Goal: Task Accomplishment & Management: Use online tool/utility

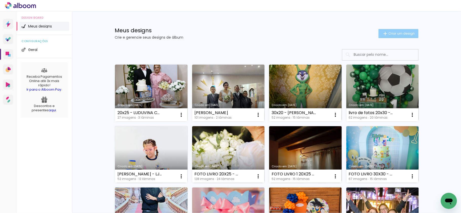
click at [384, 32] on iron-icon at bounding box center [385, 34] width 6 height 6
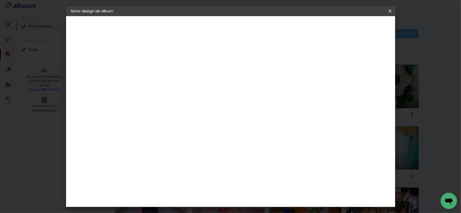
click at [154, 71] on input at bounding box center [154, 68] width 0 height 8
type input "livro de fotos 20x30- manauara"
type paper-input "livro de fotos 20x30- manauara"
click at [206, 25] on paper-button "Avançar" at bounding box center [193, 27] width 25 height 9
click at [248, 72] on paper-item "Tamanho Livre" at bounding box center [224, 76] width 49 height 11
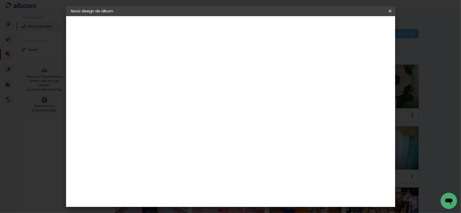
click at [0, 0] on slot "Avançar" at bounding box center [0, 0] width 0 height 0
drag, startPoint x: 255, startPoint y: 163, endPoint x: 250, endPoint y: 164, distance: 5.2
click at [250, 164] on paper-input-container "60 cm" at bounding box center [260, 163] width 23 height 13
type input "6"
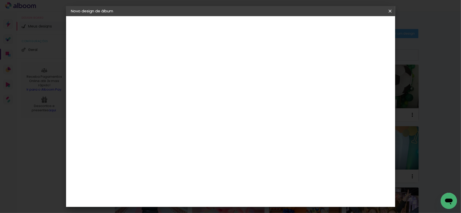
scroll to position [169, 0]
type input "20"
type paper-input "20"
click at [247, 26] on span "Iniciar design" at bounding box center [241, 28] width 12 height 7
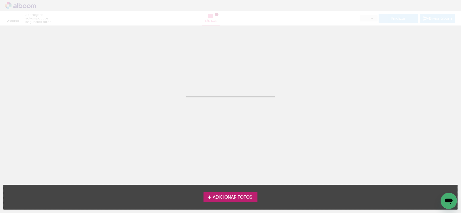
click at [245, 199] on span "Adicionar Fotos" at bounding box center [232, 197] width 40 height 5
click at [0, 0] on input "file" at bounding box center [0, 0] width 0 height 0
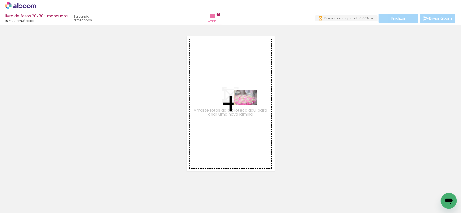
drag, startPoint x: 58, startPoint y: 199, endPoint x: 249, endPoint y: 105, distance: 212.8
click at [249, 105] on quentale-workspace at bounding box center [230, 106] width 461 height 213
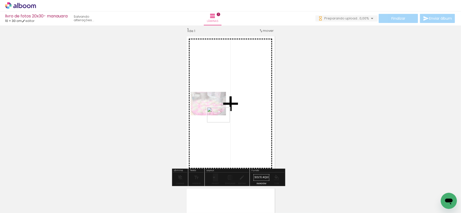
drag, startPoint x: 81, startPoint y: 200, endPoint x: 227, endPoint y: 121, distance: 165.8
click at [227, 121] on quentale-workspace at bounding box center [230, 106] width 461 height 213
drag, startPoint x: 116, startPoint y: 197, endPoint x: 224, endPoint y: 123, distance: 130.6
click at [224, 123] on quentale-workspace at bounding box center [230, 106] width 461 height 213
drag, startPoint x: 144, startPoint y: 197, endPoint x: 265, endPoint y: 104, distance: 152.5
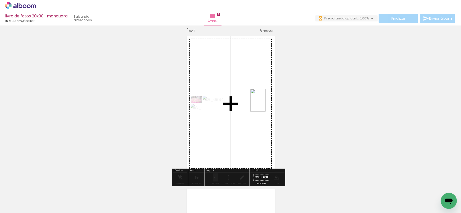
click at [265, 104] on quentale-workspace at bounding box center [230, 106] width 461 height 213
drag, startPoint x: 166, startPoint y: 191, endPoint x: 221, endPoint y: 128, distance: 83.2
click at [221, 128] on quentale-workspace at bounding box center [230, 106] width 461 height 213
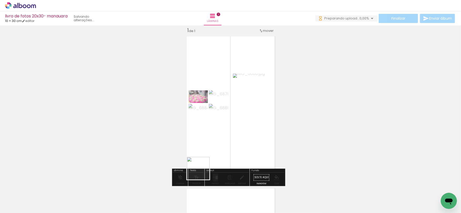
drag, startPoint x: 191, startPoint y: 196, endPoint x: 218, endPoint y: 173, distance: 34.8
click at [217, 135] on quentale-workspace at bounding box center [230, 106] width 461 height 213
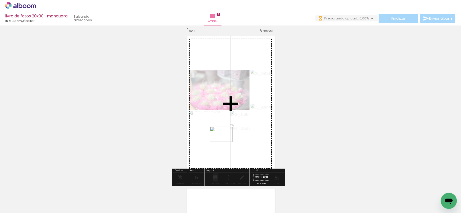
drag, startPoint x: 219, startPoint y: 193, endPoint x: 225, endPoint y: 142, distance: 51.7
click at [225, 142] on quentale-workspace at bounding box center [230, 106] width 461 height 213
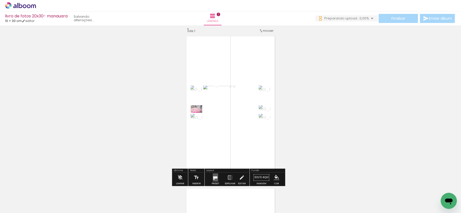
click at [212, 176] on quentale-layouter at bounding box center [214, 178] width 5 height 8
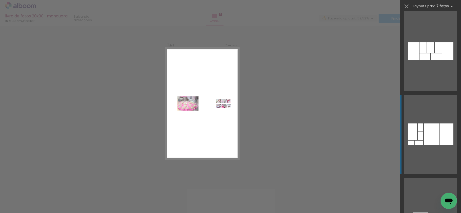
scroll to position [13589, 0]
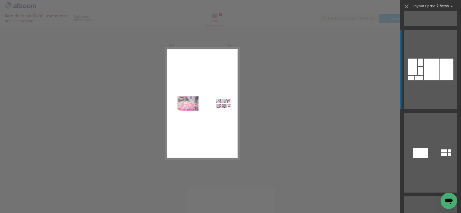
click at [418, 134] on quentale-layouter at bounding box center [430, 153] width 53 height 80
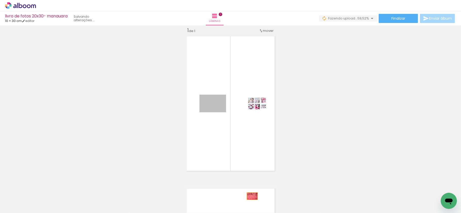
drag, startPoint x: 222, startPoint y: 107, endPoint x: 249, endPoint y: 197, distance: 93.4
click at [249, 197] on quentale-workspace at bounding box center [230, 106] width 461 height 213
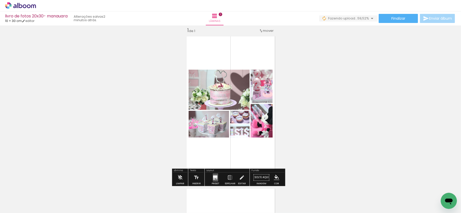
click at [213, 175] on quentale-layouter at bounding box center [214, 178] width 5 height 8
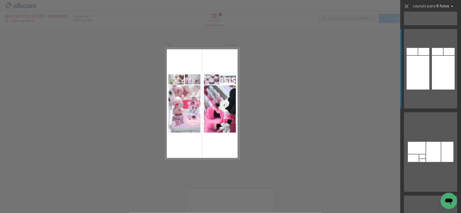
scroll to position [3001, 0]
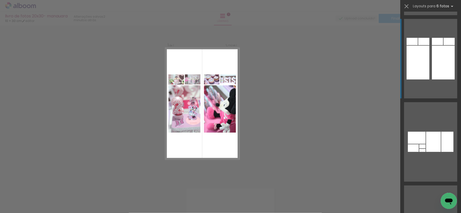
click at [426, 71] on quentale-layouter at bounding box center [430, 59] width 53 height 80
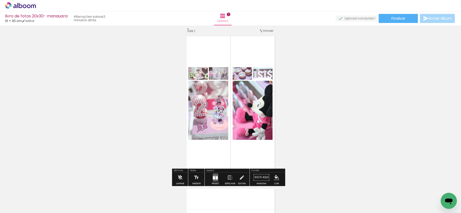
click at [210, 181] on div at bounding box center [215, 178] width 14 height 10
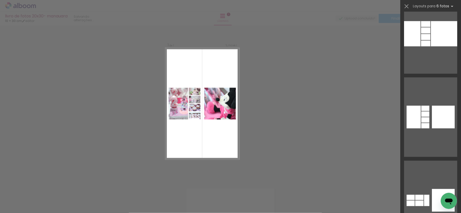
scroll to position [6039, 0]
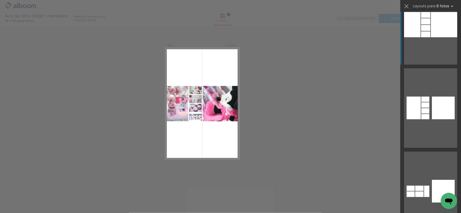
click at [437, 33] on div at bounding box center [443, 24] width 26 height 25
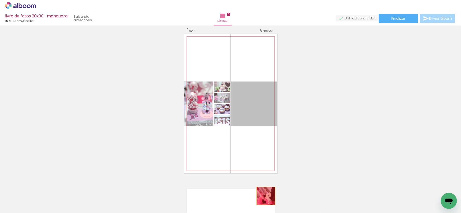
drag, startPoint x: 264, startPoint y: 118, endPoint x: 244, endPoint y: 186, distance: 70.8
click at [263, 197] on quentale-workspace at bounding box center [230, 106] width 461 height 213
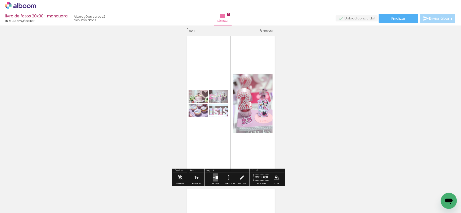
click at [213, 175] on quentale-layouter at bounding box center [214, 178] width 5 height 8
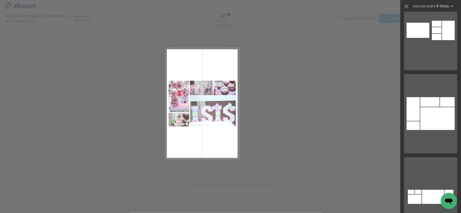
scroll to position [4282, 0]
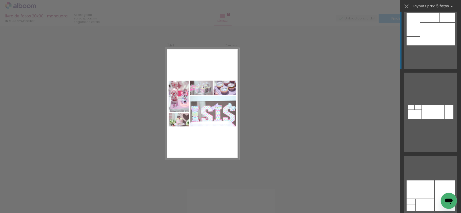
click at [432, 34] on div at bounding box center [437, 34] width 34 height 23
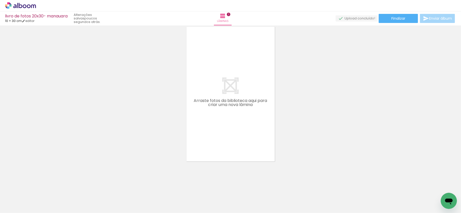
scroll to position [0, 140]
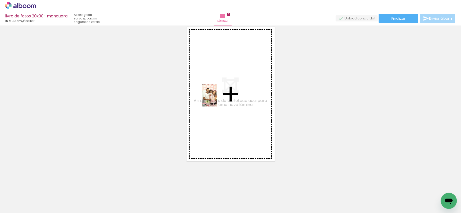
drag, startPoint x: 122, startPoint y: 191, endPoint x: 195, endPoint y: 175, distance: 75.1
click at [217, 99] on quentale-workspace at bounding box center [230, 106] width 461 height 213
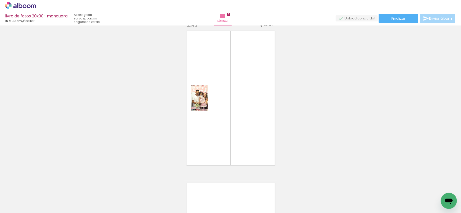
scroll to position [159, 0]
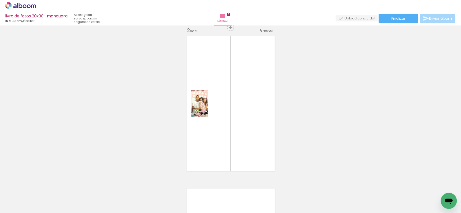
click at [171, 199] on div at bounding box center [165, 196] width 17 height 25
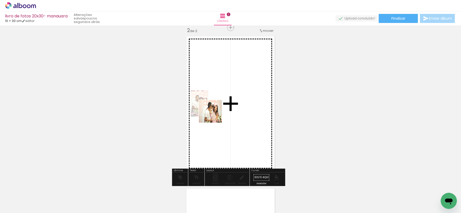
drag, startPoint x: 207, startPoint y: 125, endPoint x: 217, endPoint y: 112, distance: 17.2
click at [217, 112] on quentale-workspace at bounding box center [230, 106] width 461 height 213
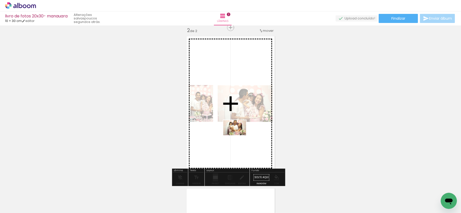
drag, startPoint x: 250, startPoint y: 201, endPoint x: 238, endPoint y: 136, distance: 66.0
click at [238, 136] on quentale-workspace at bounding box center [230, 106] width 461 height 213
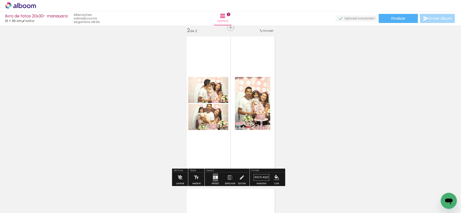
scroll to position [192, 0]
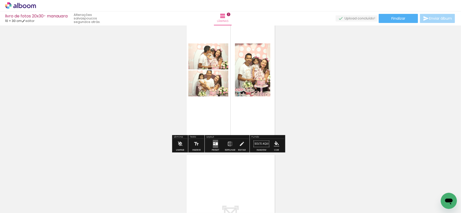
click at [215, 145] on div at bounding box center [216, 144] width 2 height 3
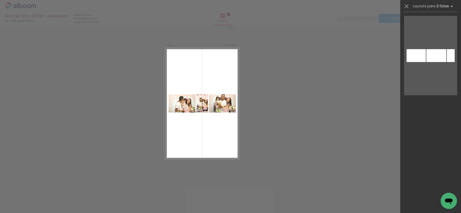
scroll to position [1753, 0]
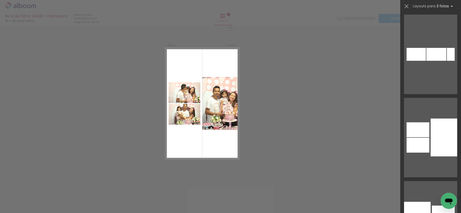
click at [421, 102] on quentale-layouter at bounding box center [430, 138] width 53 height 80
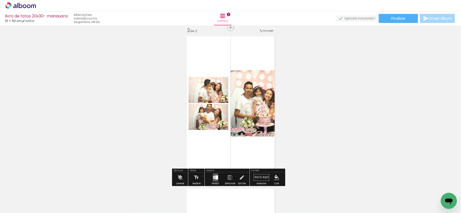
click at [227, 198] on div at bounding box center [222, 196] width 25 height 17
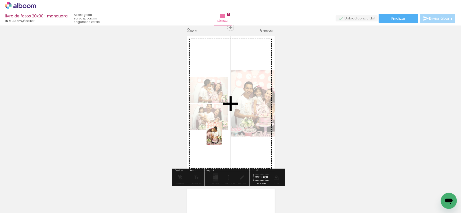
drag, startPoint x: 196, startPoint y: 202, endPoint x: 222, endPoint y: 138, distance: 69.5
click at [222, 138] on quentale-workspace at bounding box center [230, 106] width 461 height 213
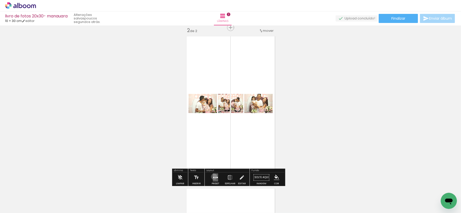
drag, startPoint x: 213, startPoint y: 177, endPoint x: 325, endPoint y: 67, distance: 157.0
click at [214, 176] on quentale-layouter at bounding box center [214, 178] width 5 height 8
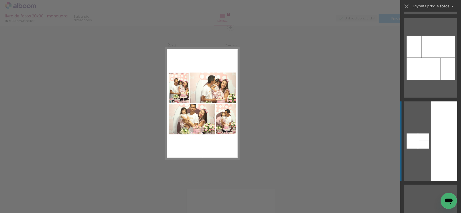
scroll to position [3001, 0]
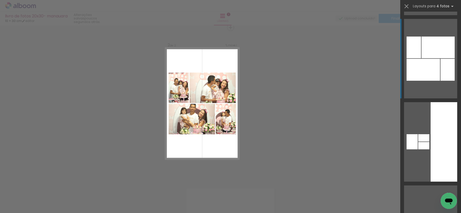
click at [432, 41] on div at bounding box center [437, 48] width 33 height 22
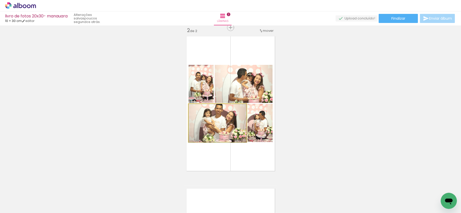
drag, startPoint x: 229, startPoint y: 126, endPoint x: 229, endPoint y: 132, distance: 6.1
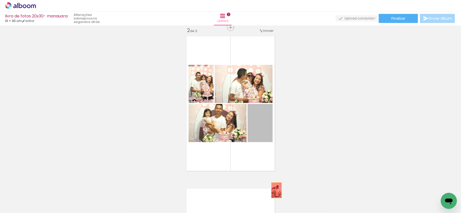
drag, startPoint x: 259, startPoint y: 128, endPoint x: 272, endPoint y: 194, distance: 68.1
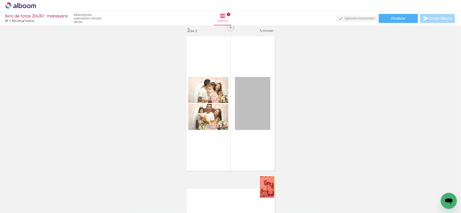
drag, startPoint x: 252, startPoint y: 114, endPoint x: 260, endPoint y: 199, distance: 85.6
click at [260, 199] on quentale-workspace at bounding box center [230, 106] width 461 height 213
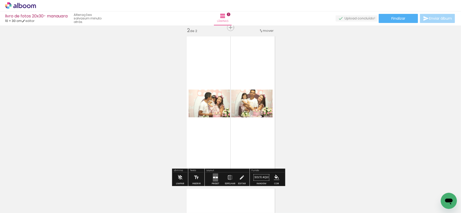
click at [213, 172] on div "Layout" at bounding box center [226, 171] width 43 height 3
click at [215, 174] on quentale-layouter at bounding box center [214, 178] width 5 height 8
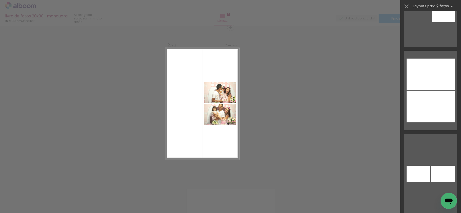
scroll to position [1349, 0]
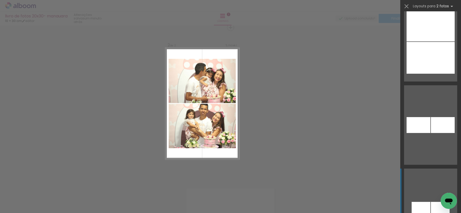
click at [434, 60] on div at bounding box center [430, 58] width 48 height 32
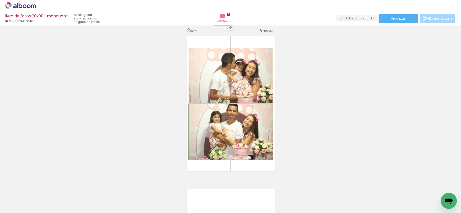
drag, startPoint x: 241, startPoint y: 134, endPoint x: 241, endPoint y: 130, distance: 4.1
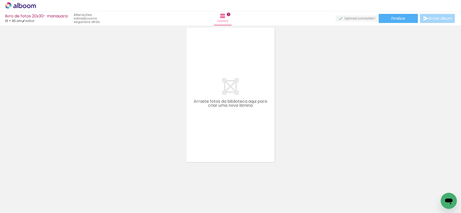
scroll to position [321, 0]
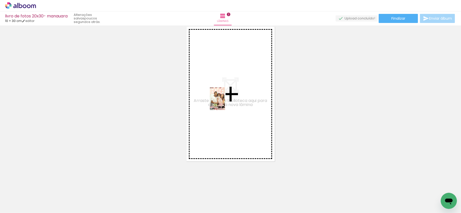
drag, startPoint x: 105, startPoint y: 199, endPoint x: 225, endPoint y: 103, distance: 153.3
click at [225, 103] on quentale-workspace at bounding box center [230, 106] width 461 height 213
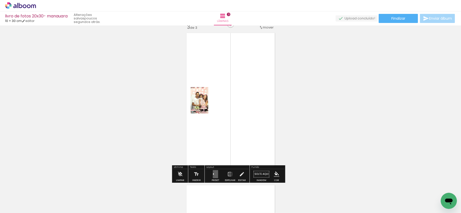
scroll to position [312, 0]
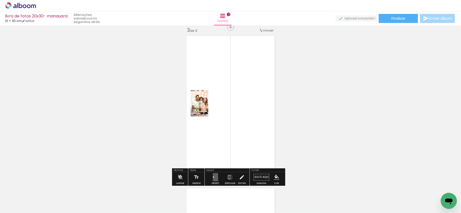
drag, startPoint x: 213, startPoint y: 174, endPoint x: 243, endPoint y: 116, distance: 65.6
click at [213, 173] on div at bounding box center [215, 177] width 14 height 10
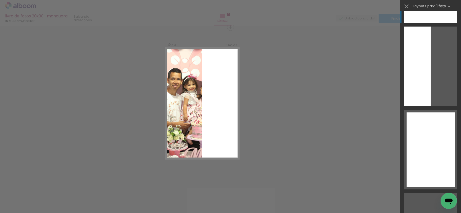
scroll to position [910, 0]
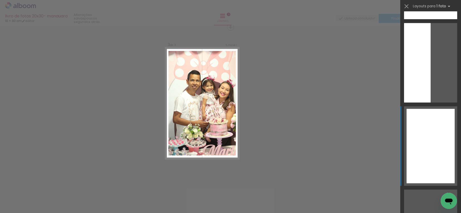
click at [427, 128] on div at bounding box center [430, 146] width 48 height 75
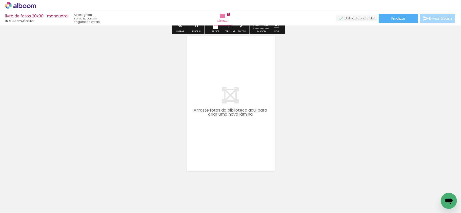
scroll to position [473, 0]
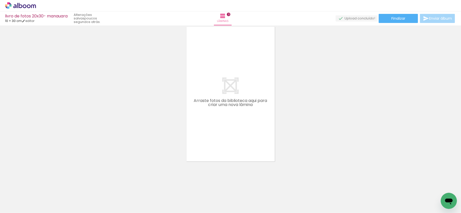
drag, startPoint x: 175, startPoint y: 198, endPoint x: 208, endPoint y: 152, distance: 57.3
click at [205, 155] on quentale-workspace at bounding box center [230, 106] width 461 height 213
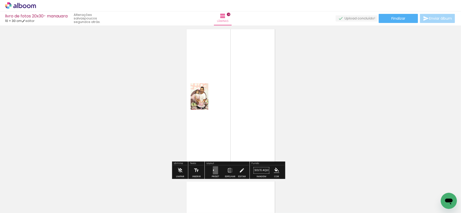
drag, startPoint x: 208, startPoint y: 152, endPoint x: 235, endPoint y: 100, distance: 57.7
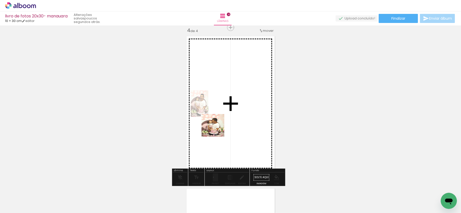
drag, startPoint x: 198, startPoint y: 200, endPoint x: 219, endPoint y: 125, distance: 77.4
click at [219, 125] on quentale-workspace at bounding box center [230, 106] width 461 height 213
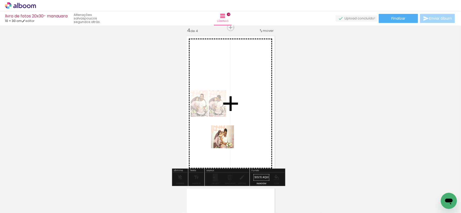
drag, startPoint x: 226, startPoint y: 193, endPoint x: 226, endPoint y: 141, distance: 52.9
click at [226, 141] on quentale-workspace at bounding box center [230, 106] width 461 height 213
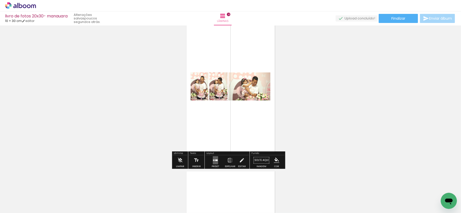
scroll to position [498, 0]
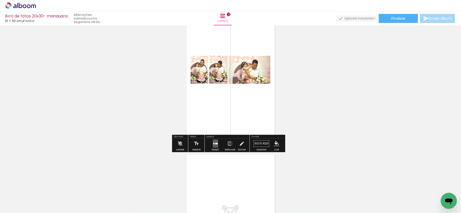
click at [217, 144] on div at bounding box center [215, 144] width 14 height 10
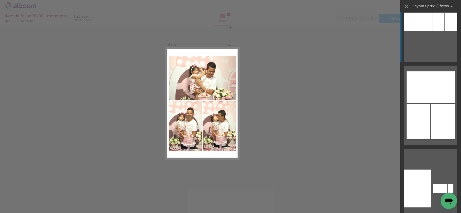
scroll to position [135, 0]
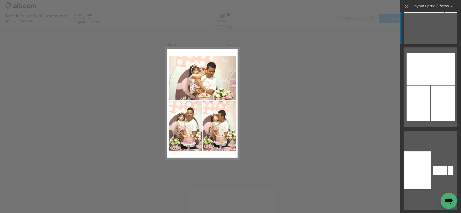
click at [436, 103] on div at bounding box center [442, 104] width 24 height 36
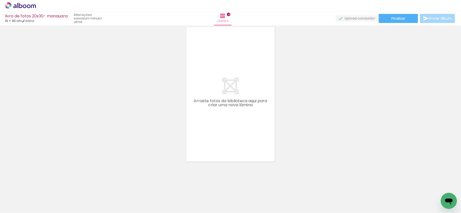
scroll to position [0, 772]
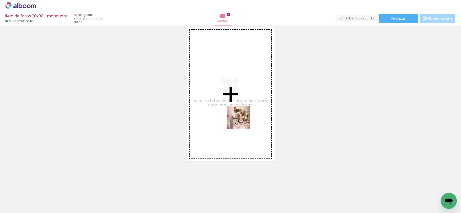
drag, startPoint x: 309, startPoint y: 200, endPoint x: 307, endPoint y: 159, distance: 40.5
click at [232, 108] on quentale-workspace at bounding box center [230, 106] width 461 height 213
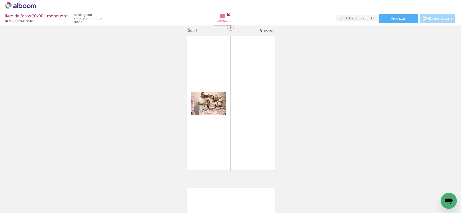
scroll to position [616, 0]
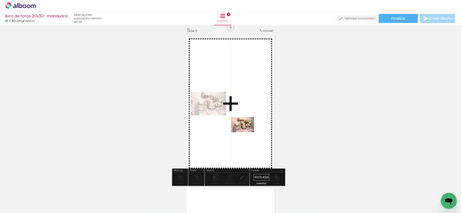
drag, startPoint x: 329, startPoint y: 199, endPoint x: 246, endPoint y: 133, distance: 106.2
click at [246, 133] on quentale-workspace at bounding box center [230, 106] width 461 height 213
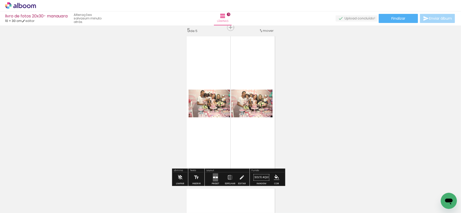
click at [213, 179] on quentale-layouter at bounding box center [214, 178] width 5 height 8
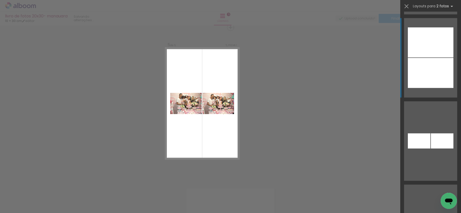
scroll to position [674, 0]
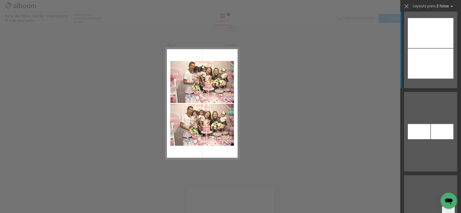
click at [419, 70] on div at bounding box center [430, 64] width 46 height 30
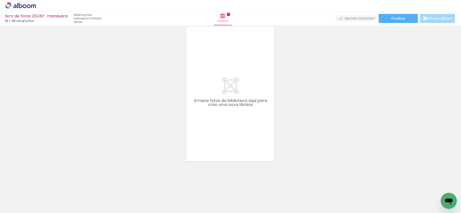
scroll to position [0, 427]
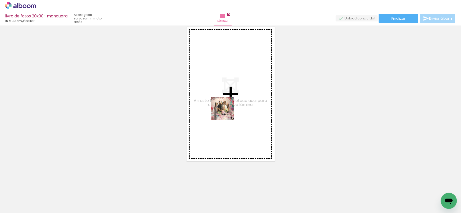
drag, startPoint x: 254, startPoint y: 196, endPoint x: 226, endPoint y: 112, distance: 89.0
click at [226, 112] on quentale-workspace at bounding box center [230, 106] width 461 height 213
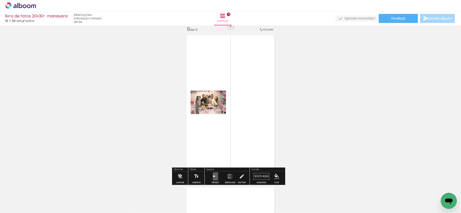
scroll to position [769, 0]
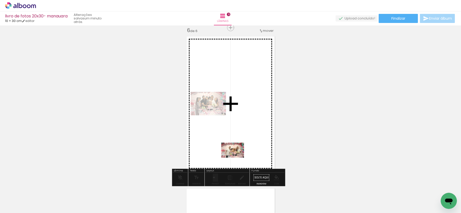
drag, startPoint x: 307, startPoint y: 200, endPoint x: 236, endPoint y: 158, distance: 81.8
click at [236, 158] on quentale-workspace at bounding box center [230, 106] width 461 height 213
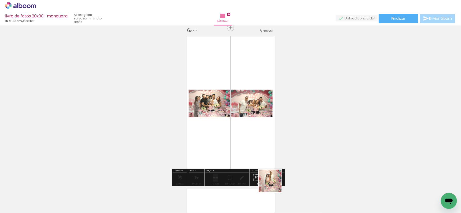
drag, startPoint x: 279, startPoint y: 203, endPoint x: 311, endPoint y: 179, distance: 39.5
click at [241, 129] on quentale-workspace at bounding box center [230, 106] width 461 height 213
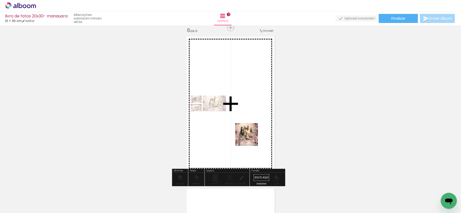
drag, startPoint x: 335, startPoint y: 197, endPoint x: 228, endPoint y: 163, distance: 112.4
click at [229, 130] on quentale-workspace at bounding box center [230, 106] width 461 height 213
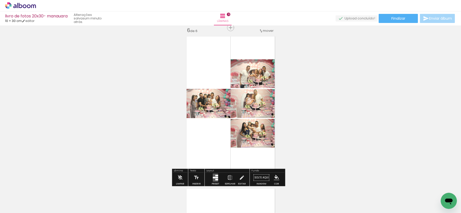
drag, startPoint x: 214, startPoint y: 176, endPoint x: 274, endPoint y: 84, distance: 109.6
click at [214, 174] on quentale-layouter at bounding box center [214, 178] width 5 height 8
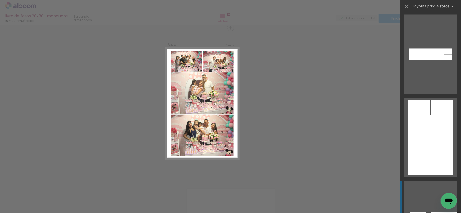
scroll to position [3608, 0]
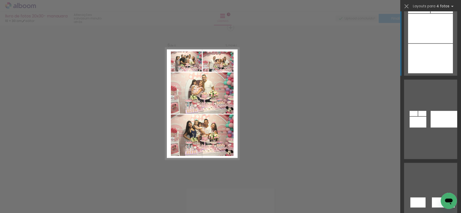
click at [416, 53] on div at bounding box center [430, 59] width 45 height 30
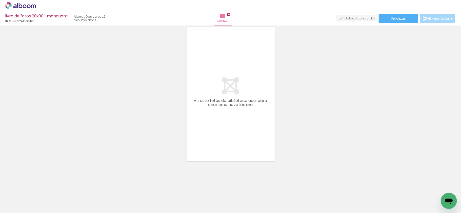
scroll to position [0, 603]
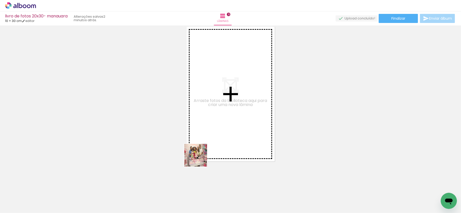
drag, startPoint x: 189, startPoint y: 196, endPoint x: 204, endPoint y: 119, distance: 78.3
click at [204, 119] on quentale-workspace at bounding box center [230, 106] width 461 height 213
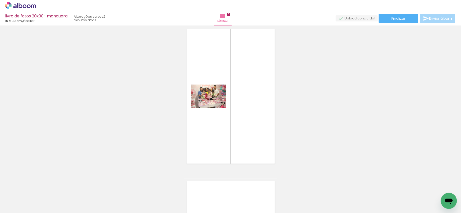
scroll to position [922, 0]
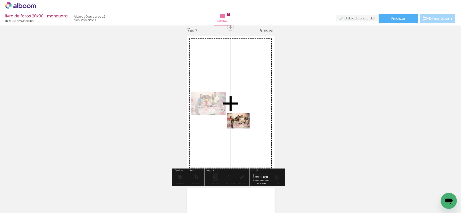
drag, startPoint x: 210, startPoint y: 196, endPoint x: 242, endPoint y: 129, distance: 74.2
click at [242, 129] on quentale-workspace at bounding box center [230, 106] width 461 height 213
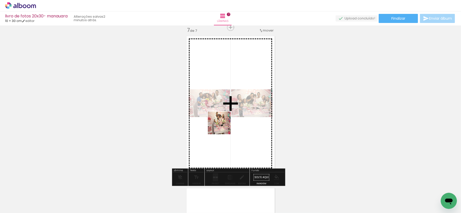
drag, startPoint x: 240, startPoint y: 199, endPoint x: 223, endPoint y: 127, distance: 74.3
click at [223, 127] on quentale-workspace at bounding box center [230, 106] width 461 height 213
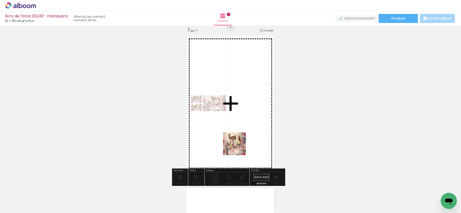
drag, startPoint x: 267, startPoint y: 194, endPoint x: 227, endPoint y: 172, distance: 45.3
click at [238, 148] on quentale-workspace at bounding box center [230, 106] width 461 height 213
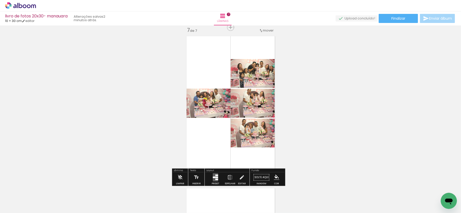
drag, startPoint x: 216, startPoint y: 176, endPoint x: 235, endPoint y: 123, distance: 56.6
click at [216, 175] on div at bounding box center [216, 176] width 3 height 2
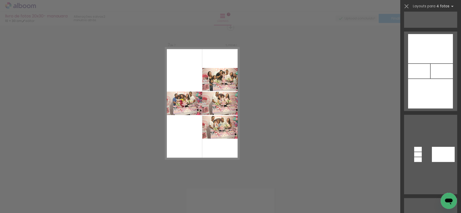
scroll to position [168, 0]
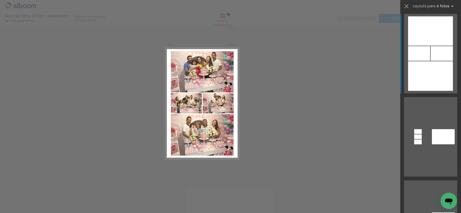
click at [428, 63] on div at bounding box center [430, 76] width 45 height 30
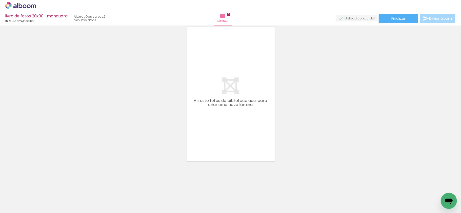
scroll to position [0, 734]
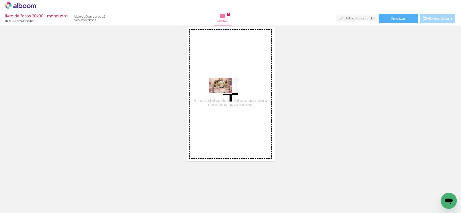
drag, startPoint x: 166, startPoint y: 203, endPoint x: 224, endPoint y: 93, distance: 123.4
click at [224, 93] on quentale-workspace at bounding box center [230, 106] width 461 height 213
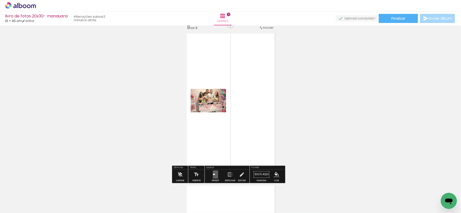
scroll to position [1074, 0]
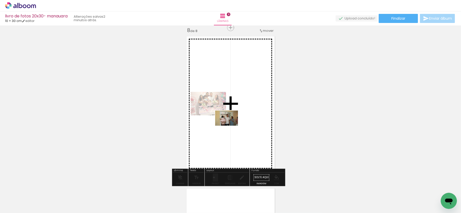
drag, startPoint x: 197, startPoint y: 204, endPoint x: 304, endPoint y: 162, distance: 115.8
click at [231, 124] on quentale-workspace at bounding box center [230, 106] width 461 height 213
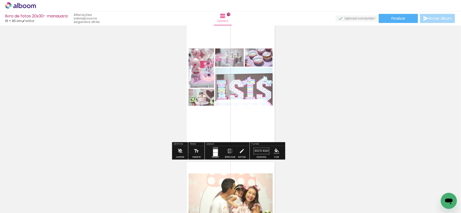
scroll to position [44, 0]
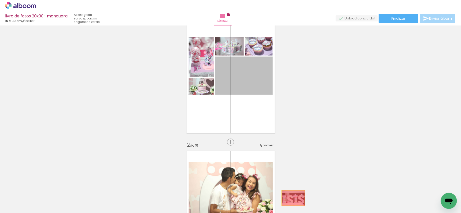
drag, startPoint x: 248, startPoint y: 88, endPoint x: 290, endPoint y: 198, distance: 118.0
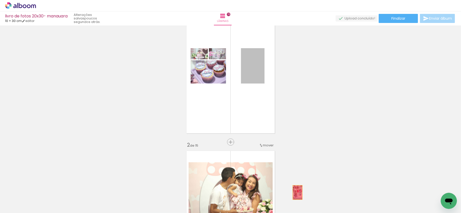
drag, startPoint x: 255, startPoint y: 79, endPoint x: 295, endPoint y: 193, distance: 119.9
click at [295, 193] on quentale-workspace at bounding box center [230, 106] width 461 height 213
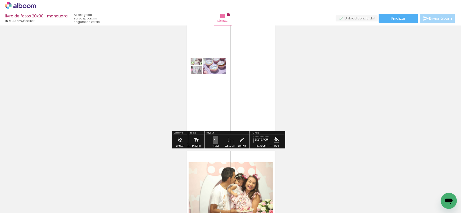
drag, startPoint x: 218, startPoint y: 138, endPoint x: 218, endPoint y: 133, distance: 5.1
click at [218, 138] on div at bounding box center [215, 140] width 14 height 10
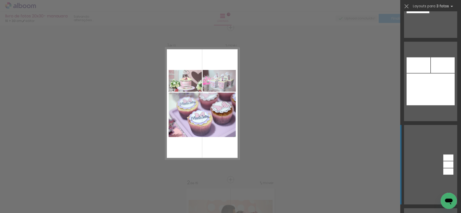
scroll to position [1079, 0]
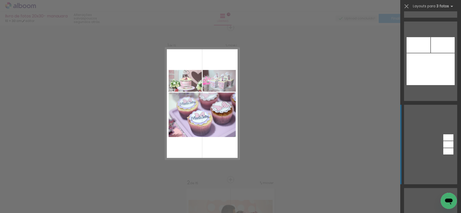
click at [430, 70] on div at bounding box center [430, 69] width 48 height 32
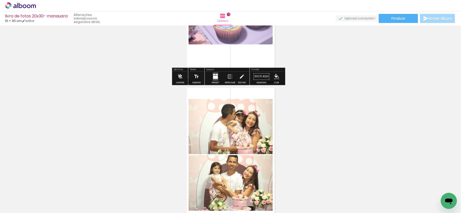
scroll to position [74, 0]
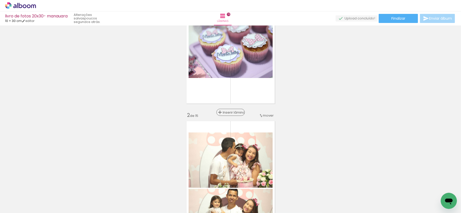
click at [229, 110] on div "Inserir lâmina" at bounding box center [230, 113] width 27 height 6
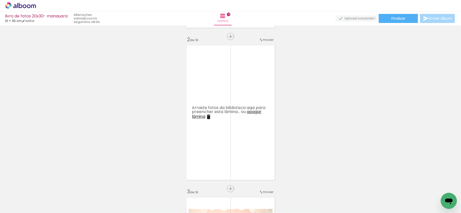
scroll to position [175, 0]
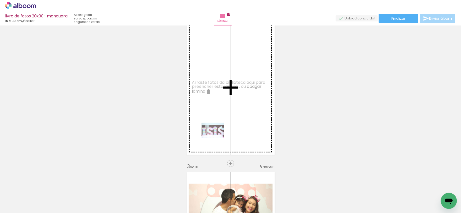
drag, startPoint x: 197, startPoint y: 199, endPoint x: 159, endPoint y: 188, distance: 39.0
click at [216, 139] on quentale-workspace at bounding box center [230, 106] width 461 height 213
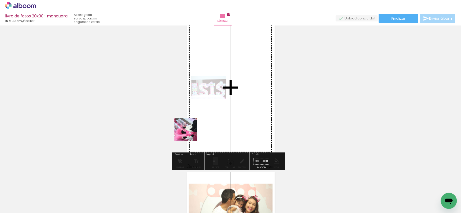
drag, startPoint x: 163, startPoint y: 201, endPoint x: 202, endPoint y: 120, distance: 90.2
click at [202, 120] on quentale-workspace at bounding box center [230, 106] width 461 height 213
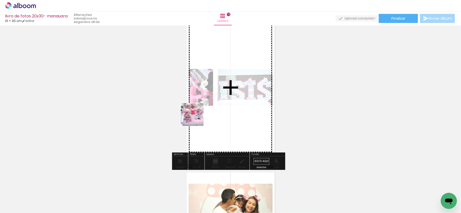
drag, startPoint x: 105, startPoint y: 199, endPoint x: 197, endPoint y: 118, distance: 122.0
click at [197, 118] on quentale-workspace at bounding box center [230, 106] width 461 height 213
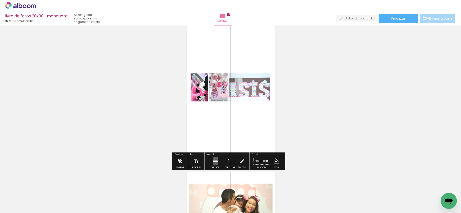
click at [210, 163] on div at bounding box center [215, 162] width 14 height 10
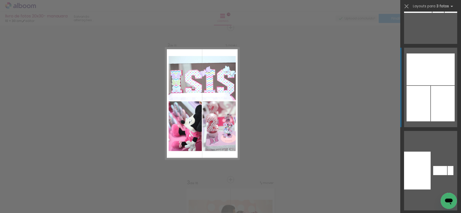
scroll to position [135, 0]
click at [419, 75] on div at bounding box center [430, 69] width 48 height 32
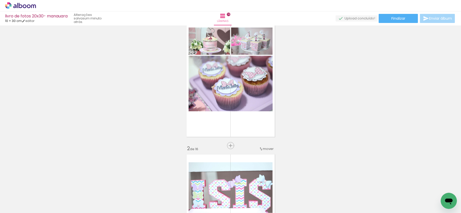
scroll to position [34, 0]
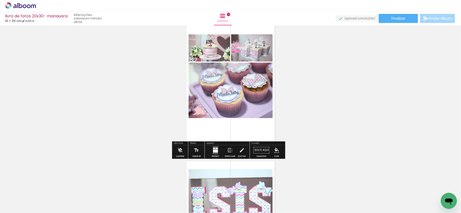
click at [212, 154] on quentale-layouter at bounding box center [214, 150] width 5 height 8
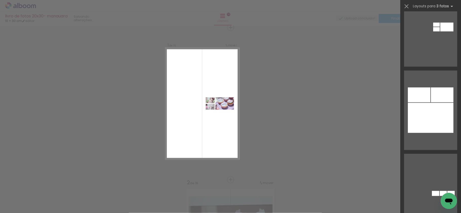
scroll to position [2198, 0]
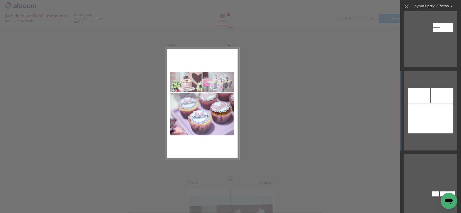
click at [422, 74] on quentale-layouter at bounding box center [430, 111] width 53 height 80
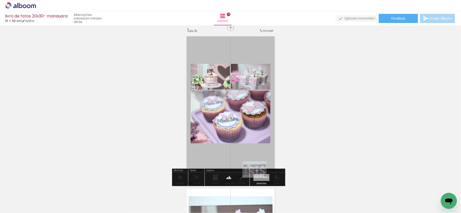
drag, startPoint x: 190, startPoint y: 197, endPoint x: 258, endPoint y: 178, distance: 70.3
click at [258, 178] on quentale-workspace at bounding box center [230, 106] width 461 height 213
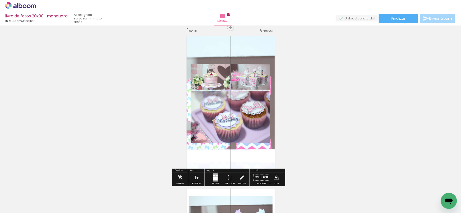
click at [253, 50] on quentale-layouter at bounding box center [230, 104] width 93 height 140
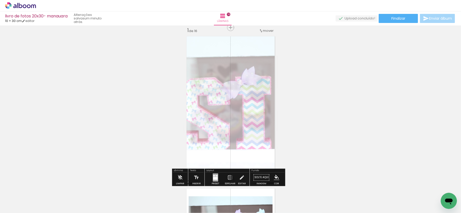
drag, startPoint x: 254, startPoint y: 49, endPoint x: 244, endPoint y: 50, distance: 9.6
type paper-slider "50"
click at [245, 50] on div at bounding box center [249, 47] width 8 height 8
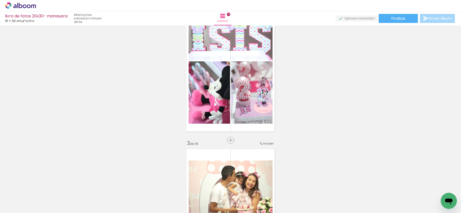
scroll to position [209, 0]
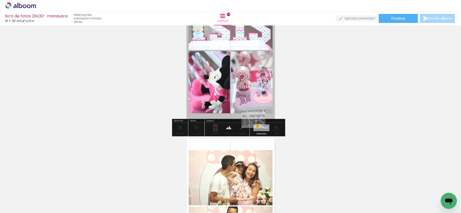
drag, startPoint x: 187, startPoint y: 195, endPoint x: 257, endPoint y: 128, distance: 97.1
click at [257, 128] on quentale-workspace at bounding box center [230, 106] width 461 height 213
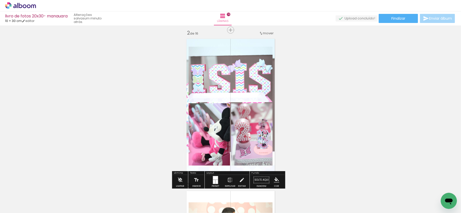
scroll to position [141, 0]
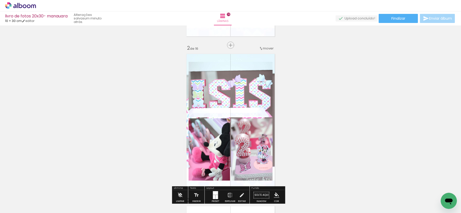
click at [266, 60] on quentale-layouter at bounding box center [230, 122] width 93 height 140
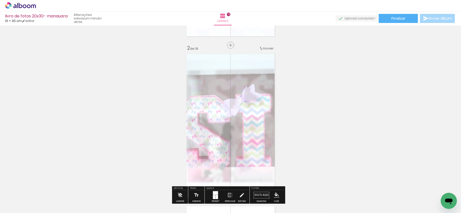
drag, startPoint x: 255, startPoint y: 66, endPoint x: 325, endPoint y: 90, distance: 73.8
type paper-slider "55"
click at [246, 68] on div at bounding box center [249, 64] width 8 height 8
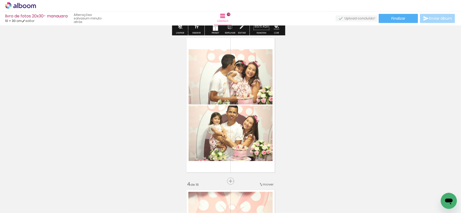
scroll to position [343, 0]
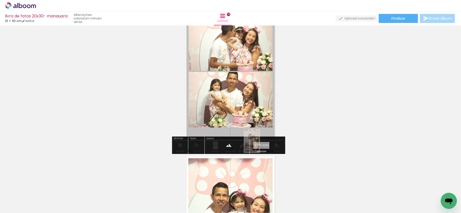
drag, startPoint x: 224, startPoint y: 198, endPoint x: 259, endPoint y: 145, distance: 63.3
click at [259, 145] on quentale-workspace at bounding box center [230, 106] width 461 height 213
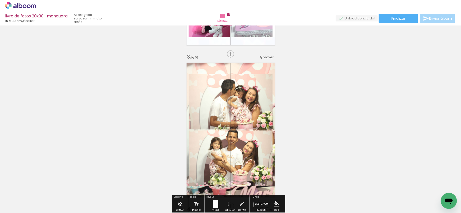
scroll to position [276, 0]
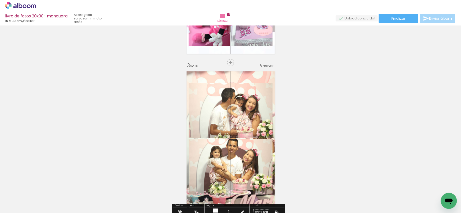
click at [263, 78] on quentale-layouter at bounding box center [230, 139] width 93 height 140
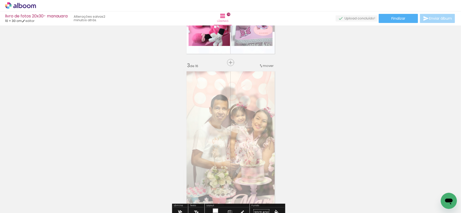
drag, startPoint x: 252, startPoint y: 84, endPoint x: 245, endPoint y: 85, distance: 7.4
type paper-slider "50"
click at [245, 84] on div at bounding box center [249, 82] width 8 height 8
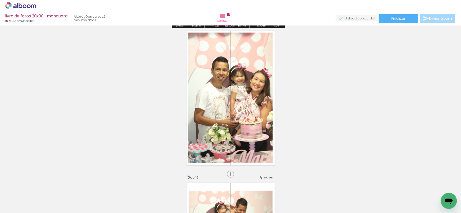
scroll to position [478, 0]
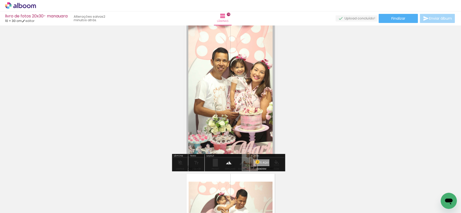
drag, startPoint x: 223, startPoint y: 201, endPoint x: 257, endPoint y: 163, distance: 51.2
click at [257, 163] on quentale-workspace at bounding box center [230, 106] width 461 height 213
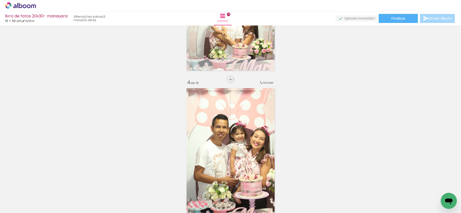
scroll to position [411, 0]
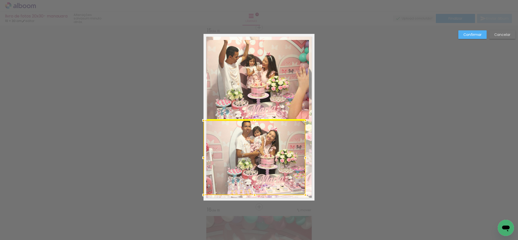
scroll to position [0, 711]
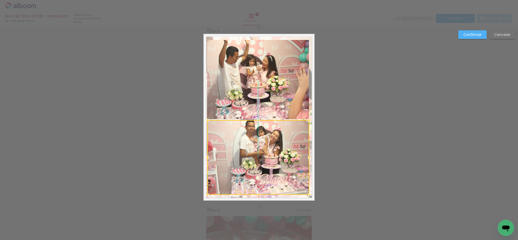
click at [286, 166] on div at bounding box center [258, 157] width 102 height 75
click at [480, 37] on paper-button "Confirmar" at bounding box center [473, 34] width 28 height 9
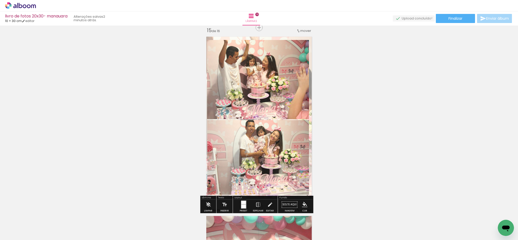
click at [260, 75] on quentale-photo at bounding box center [258, 79] width 102 height 79
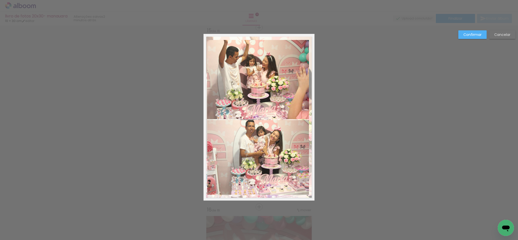
click at [283, 99] on quentale-photo at bounding box center [258, 79] width 102 height 79
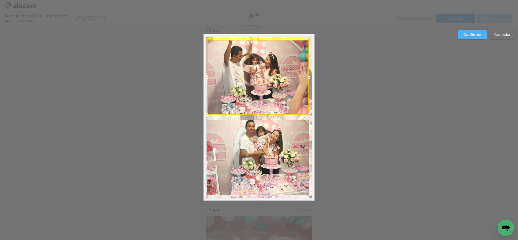
drag, startPoint x: 308, startPoint y: 121, endPoint x: 304, endPoint y: 119, distance: 3.3
click at [304, 119] on div at bounding box center [309, 115] width 10 height 10
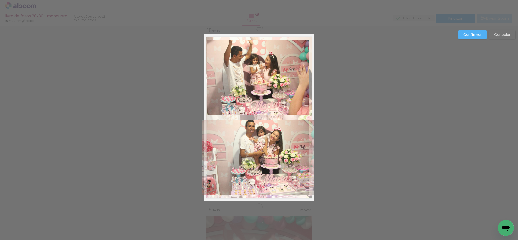
drag, startPoint x: 290, startPoint y: 171, endPoint x: 307, endPoint y: 189, distance: 24.3
click at [290, 172] on quentale-photo at bounding box center [258, 157] width 102 height 75
click at [304, 193] on album-spread "15 de 16" at bounding box center [259, 117] width 111 height 167
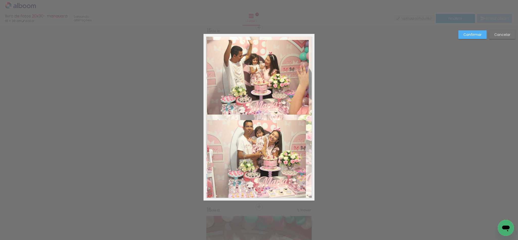
click at [304, 193] on quentale-layouter at bounding box center [259, 117] width 111 height 167
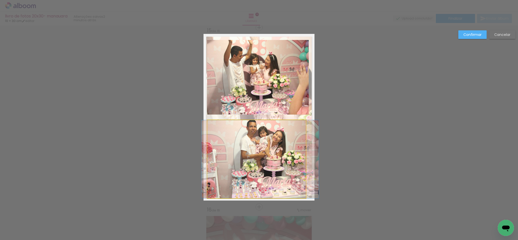
drag, startPoint x: 284, startPoint y: 167, endPoint x: 288, endPoint y: 167, distance: 3.5
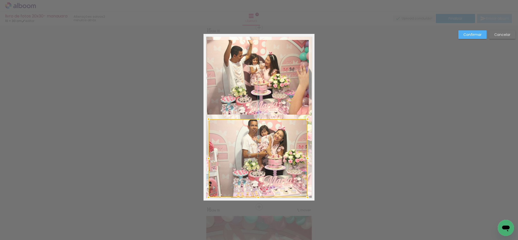
click at [285, 136] on div at bounding box center [258, 158] width 99 height 78
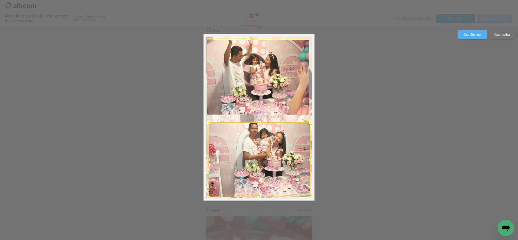
click at [306, 117] on div at bounding box center [311, 122] width 10 height 10
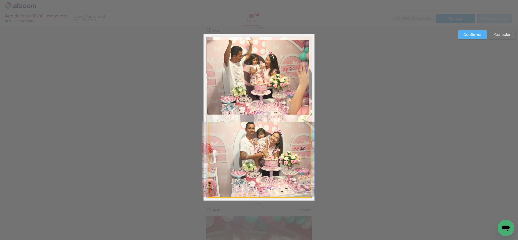
drag, startPoint x: 285, startPoint y: 150, endPoint x: 281, endPoint y: 141, distance: 9.1
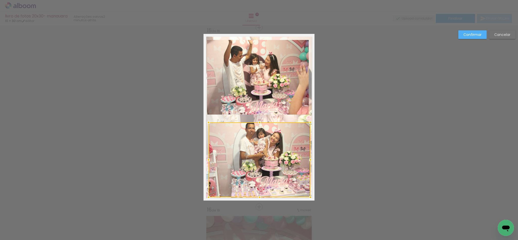
click at [280, 146] on div at bounding box center [260, 159] width 102 height 75
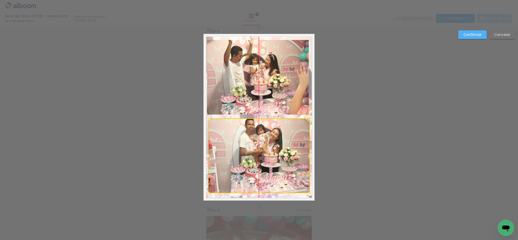
drag, startPoint x: 278, startPoint y: 150, endPoint x: 277, endPoint y: 146, distance: 4.1
click at [277, 146] on div at bounding box center [259, 155] width 102 height 75
click at [279, 93] on quentale-photo at bounding box center [258, 77] width 102 height 75
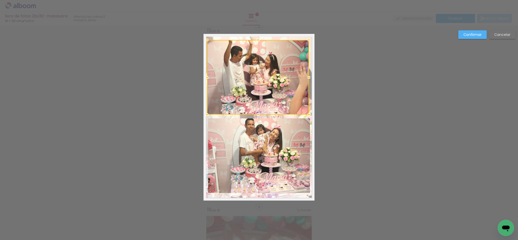
click at [462, 36] on paper-button "Confirmar" at bounding box center [473, 34] width 28 height 9
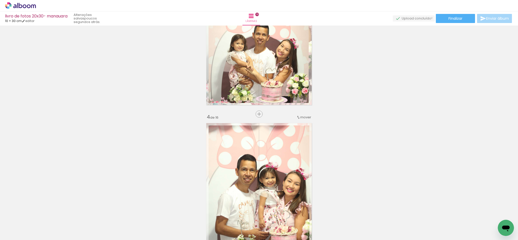
scroll to position [457, 0]
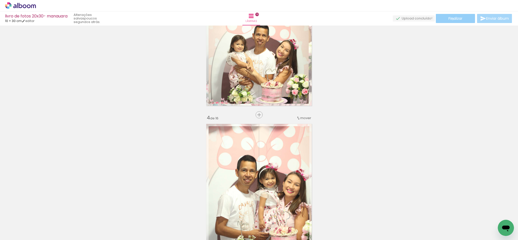
click at [451, 19] on span "Finalizar" at bounding box center [456, 19] width 14 height 4
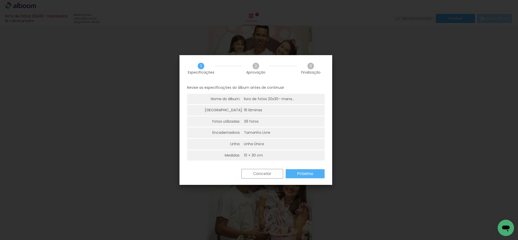
click at [0, 0] on slot "Próximo" at bounding box center [0, 0] width 0 height 0
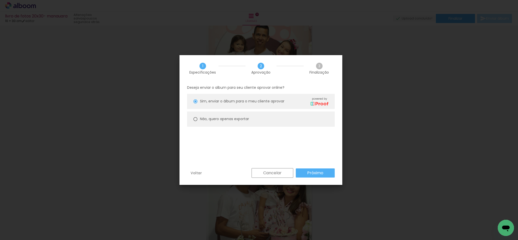
click at [211, 112] on paper-radio-button "Não, quero apenas exportar" at bounding box center [261, 119] width 148 height 15
type paper-radio-button "on"
click at [0, 0] on slot "Próximo" at bounding box center [0, 0] width 0 height 0
type input "Alta, 300 DPI"
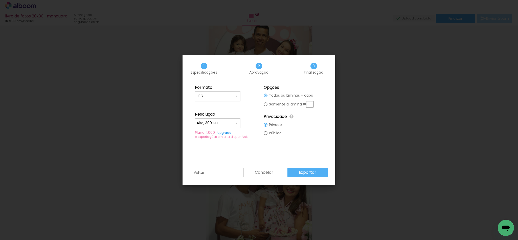
click at [215, 91] on paper-input-container "JPG" at bounding box center [218, 96] width 46 height 10
click at [216, 110] on paper-item "PDF" at bounding box center [218, 105] width 46 height 10
type input "PDF"
click at [309, 168] on paper-button "Exportar" at bounding box center [308, 172] width 40 height 9
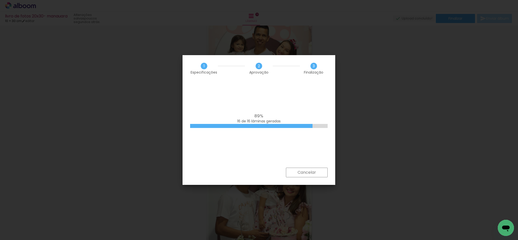
scroll to position [0, 711]
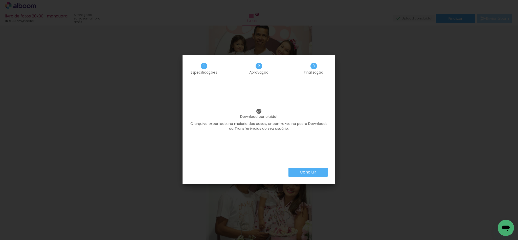
scroll to position [0, 711]
click at [0, 0] on slot "Concluir" at bounding box center [0, 0] width 0 height 0
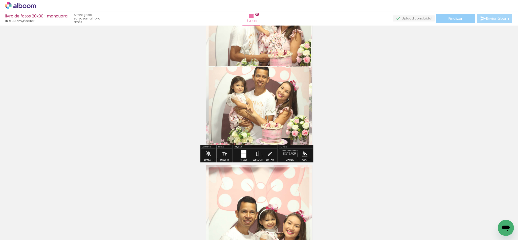
scroll to position [381, 0]
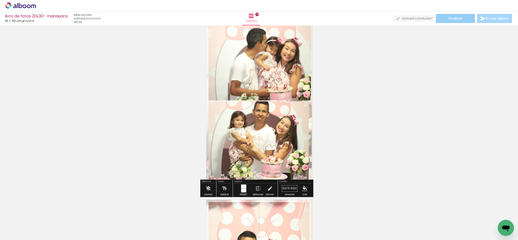
click at [452, 17] on span "Finalizar" at bounding box center [456, 19] width 14 height 4
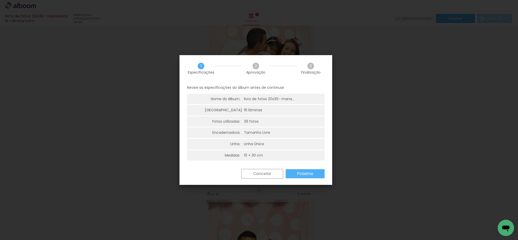
click at [0, 0] on slot "Próximo" at bounding box center [0, 0] width 0 height 0
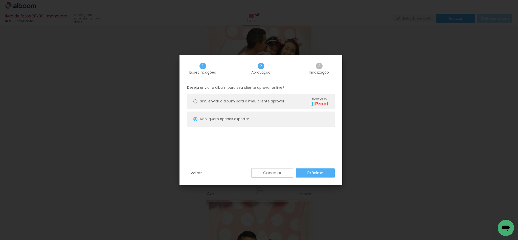
click at [0, 0] on slot "Próximo" at bounding box center [0, 0] width 0 height 0
type input "Alta, 300 DPI"
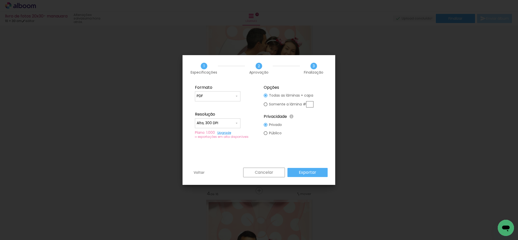
click at [208, 96] on input "PDF" at bounding box center [216, 96] width 38 height 5
click at [216, 100] on paper-item "JPG" at bounding box center [218, 95] width 46 height 10
type input "JPG"
click at [0, 0] on slot "Exportar" at bounding box center [0, 0] width 0 height 0
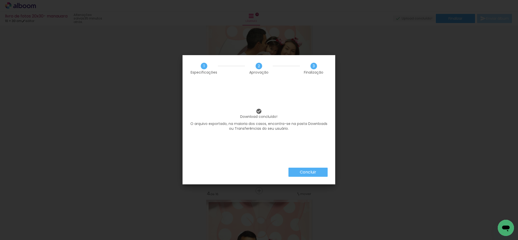
scroll to position [0, 711]
click at [0, 0] on slot "Concluir" at bounding box center [0, 0] width 0 height 0
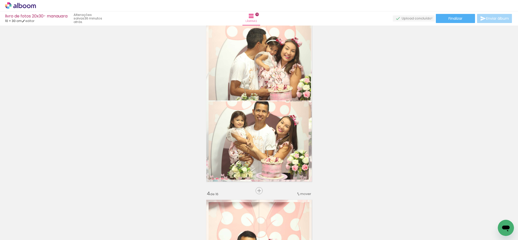
scroll to position [0, 711]
